Goal: Task Accomplishment & Management: Manage account settings

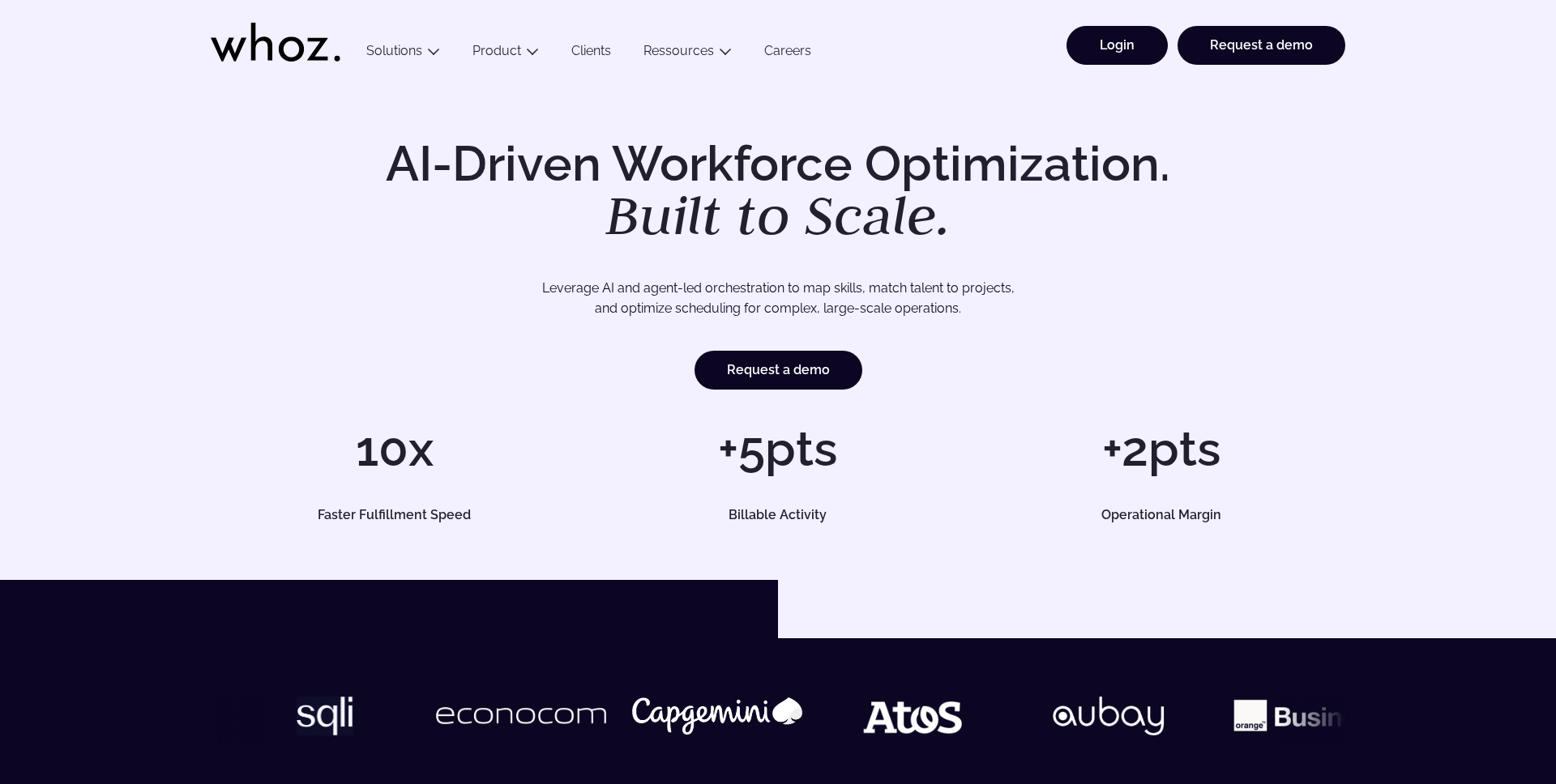
click at [1101, 50] on link "Login" at bounding box center [1117, 45] width 102 height 39
click at [1110, 54] on link "Login" at bounding box center [1117, 45] width 102 height 39
click at [1111, 42] on link "Login" at bounding box center [1117, 45] width 102 height 39
